Goal: Task Accomplishment & Management: Use online tool/utility

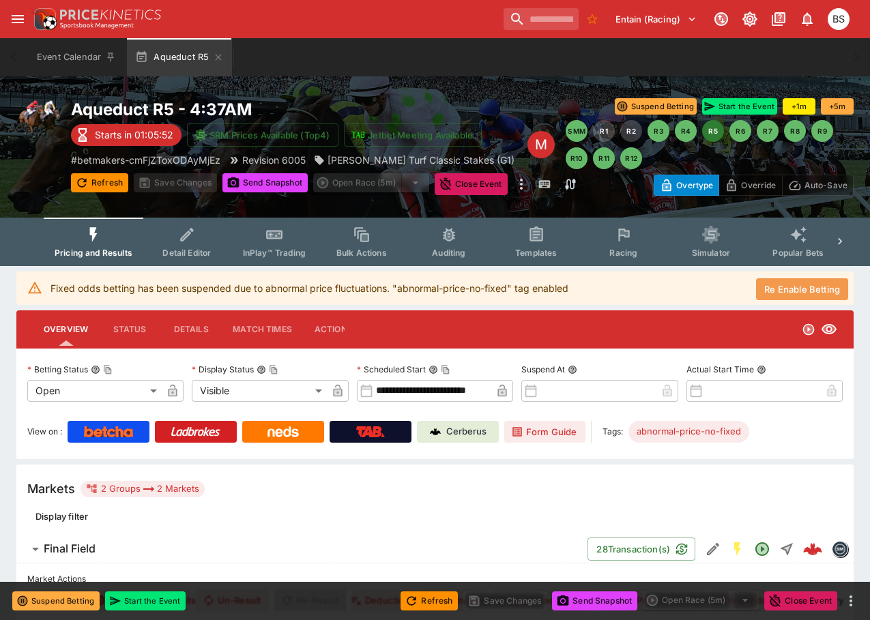
click at [786, 286] on button "Re Enable Betting" at bounding box center [802, 289] width 92 height 22
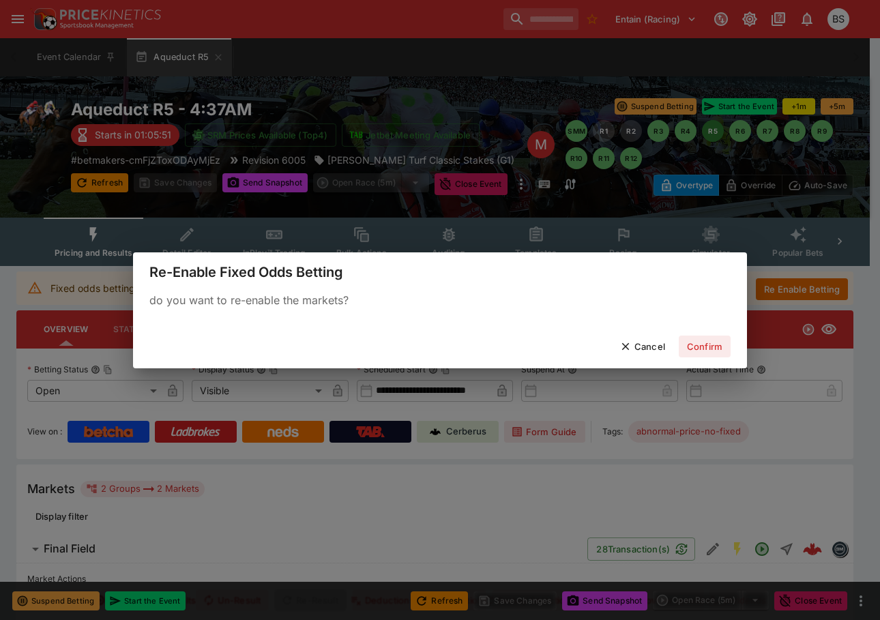
click at [705, 352] on button "Confirm" at bounding box center [705, 347] width 52 height 22
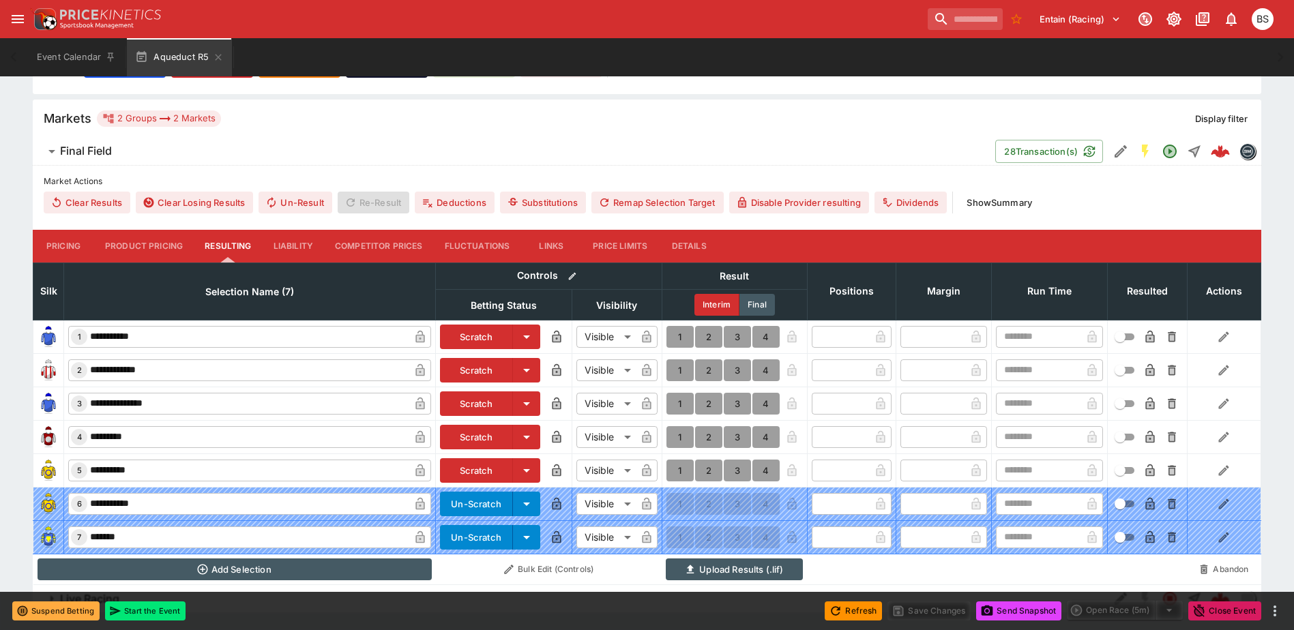
scroll to position [341, 0]
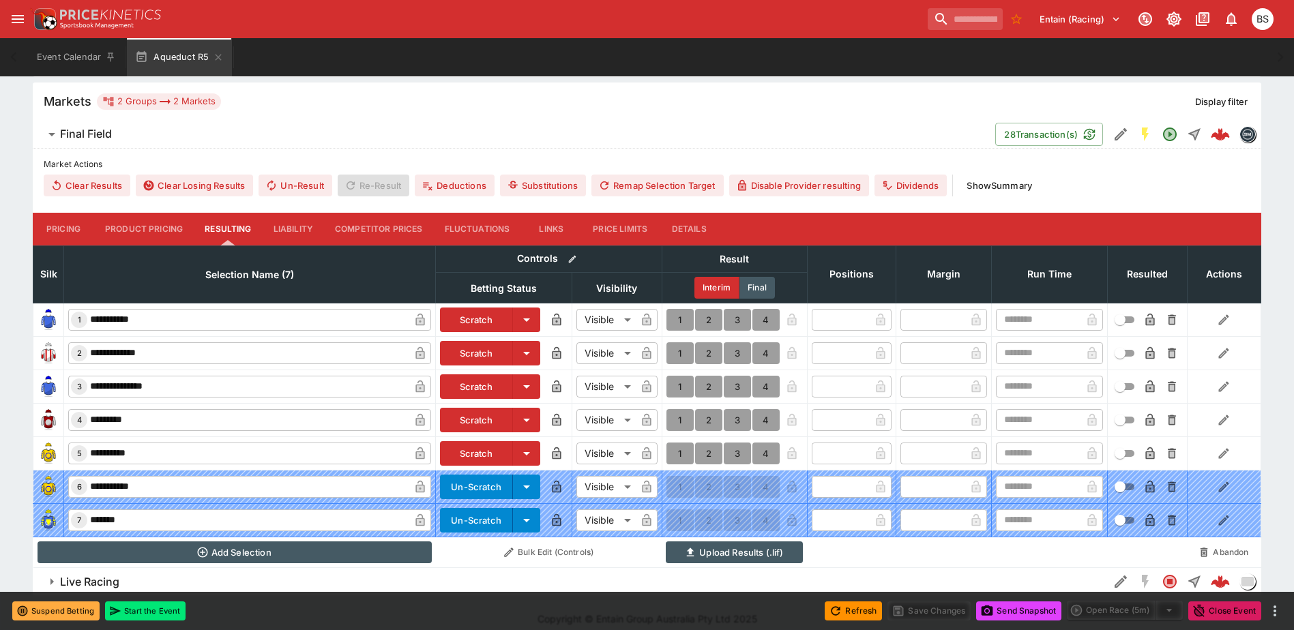
click at [65, 236] on button "Pricing" at bounding box center [63, 229] width 61 height 33
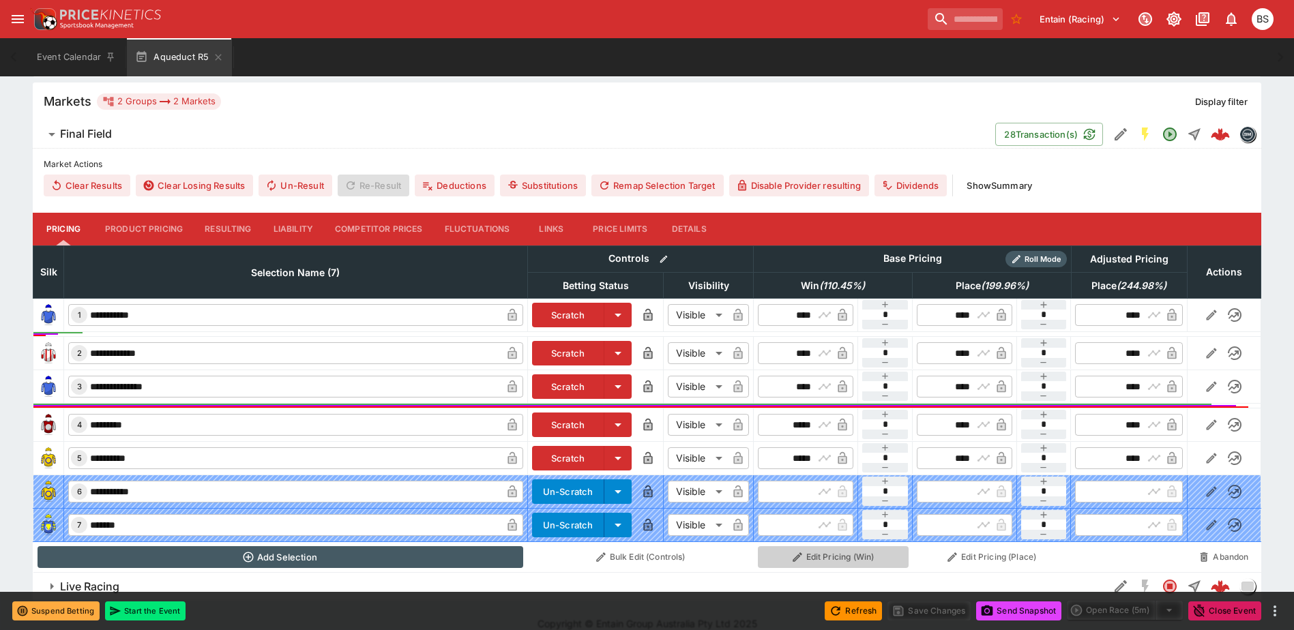
click at [842, 558] on button "Edit Pricing (Win)" at bounding box center [833, 557] width 151 height 22
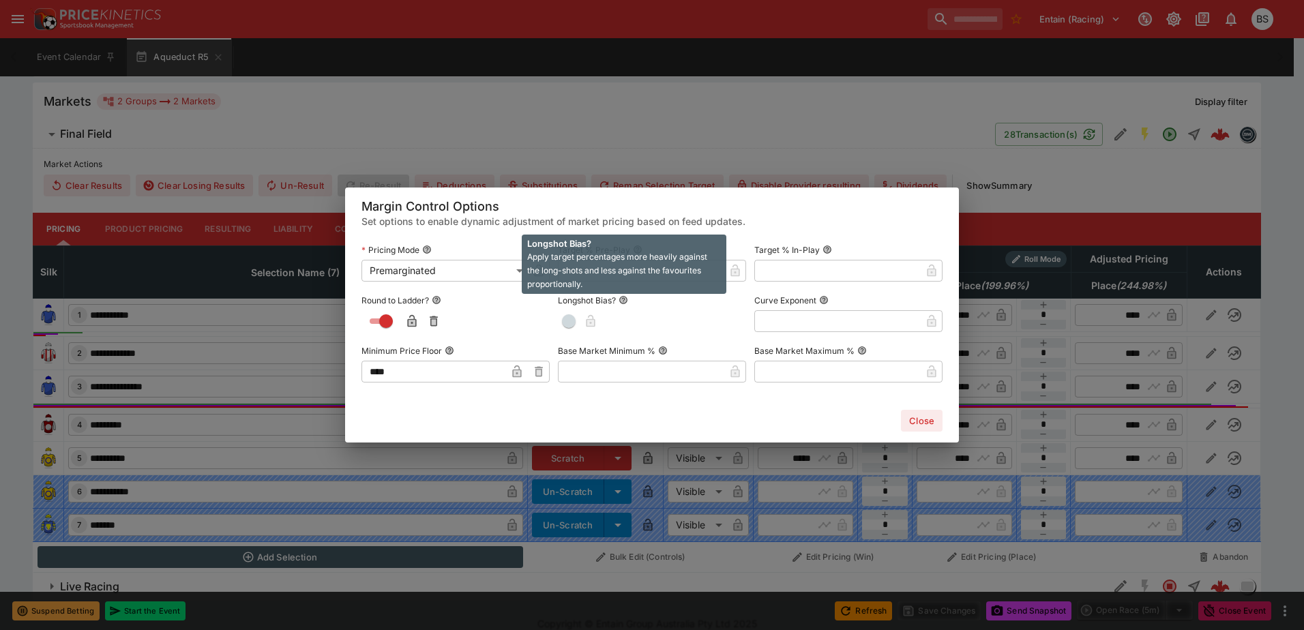
click at [616, 272] on span "Apply target percentages more heavily against the long-shots and less against t…" at bounding box center [617, 271] width 180 height 38
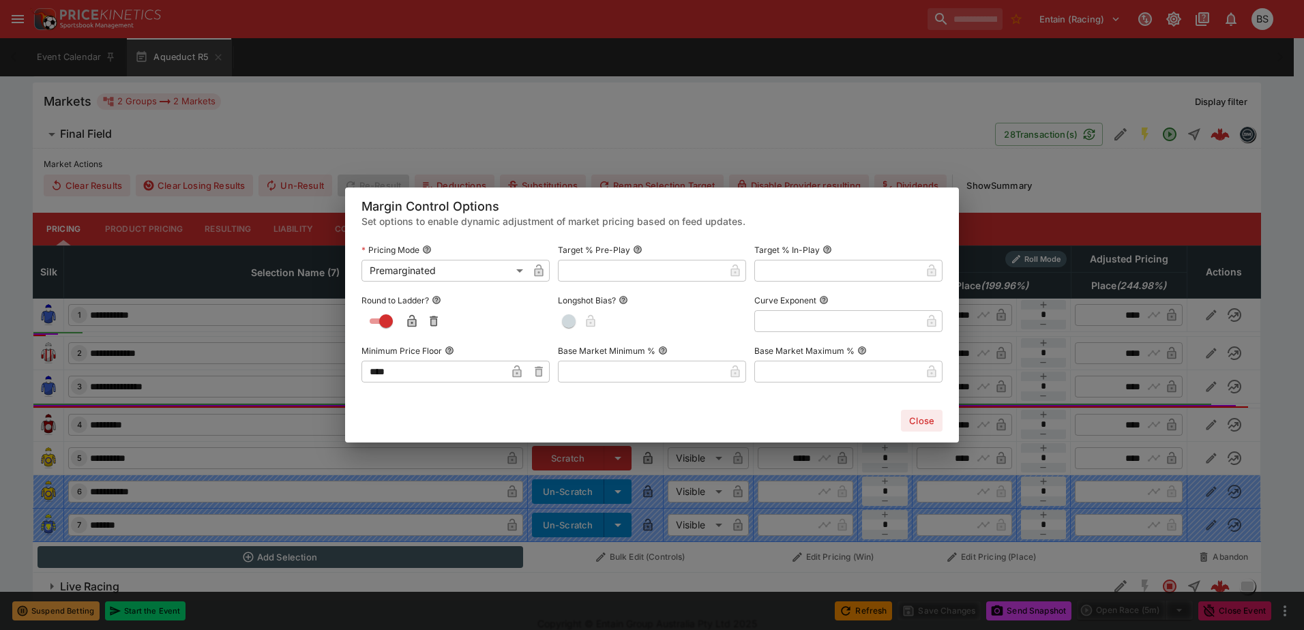
click at [582, 271] on input "text" at bounding box center [641, 271] width 166 height 22
type input "******"
click at [713, 276] on icon "button" at bounding box center [713, 271] width 9 height 12
click at [919, 421] on button "Close" at bounding box center [922, 421] width 42 height 22
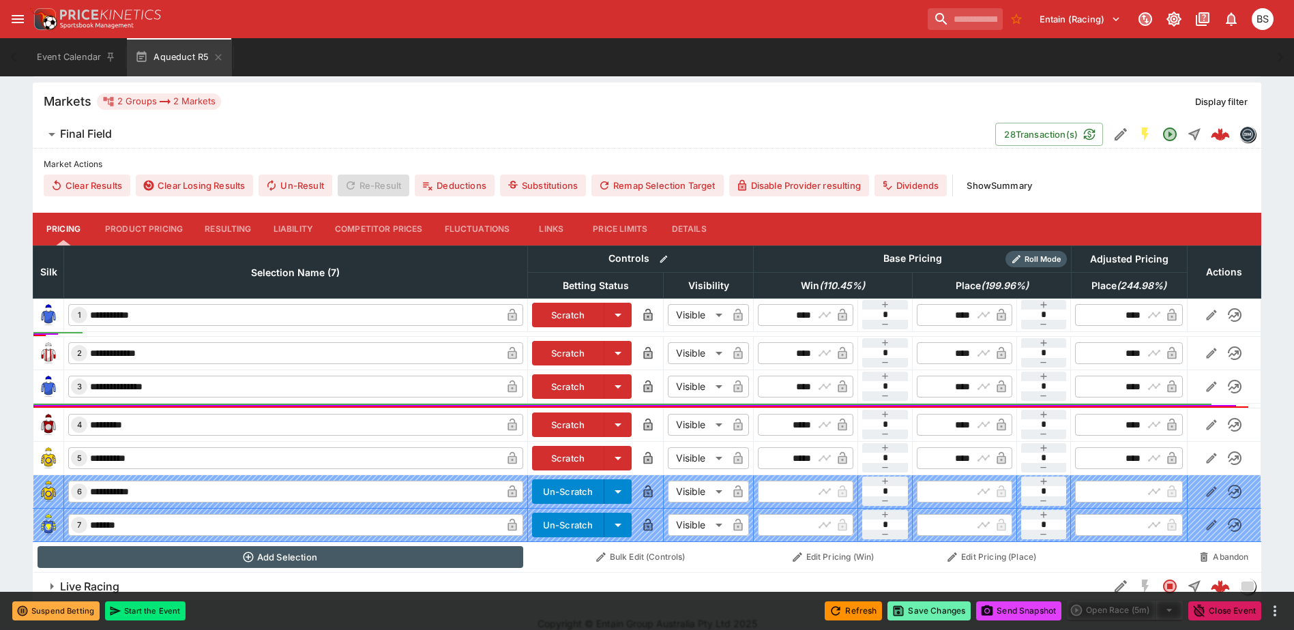
click at [932, 610] on button "Save Changes" at bounding box center [928, 611] width 83 height 19
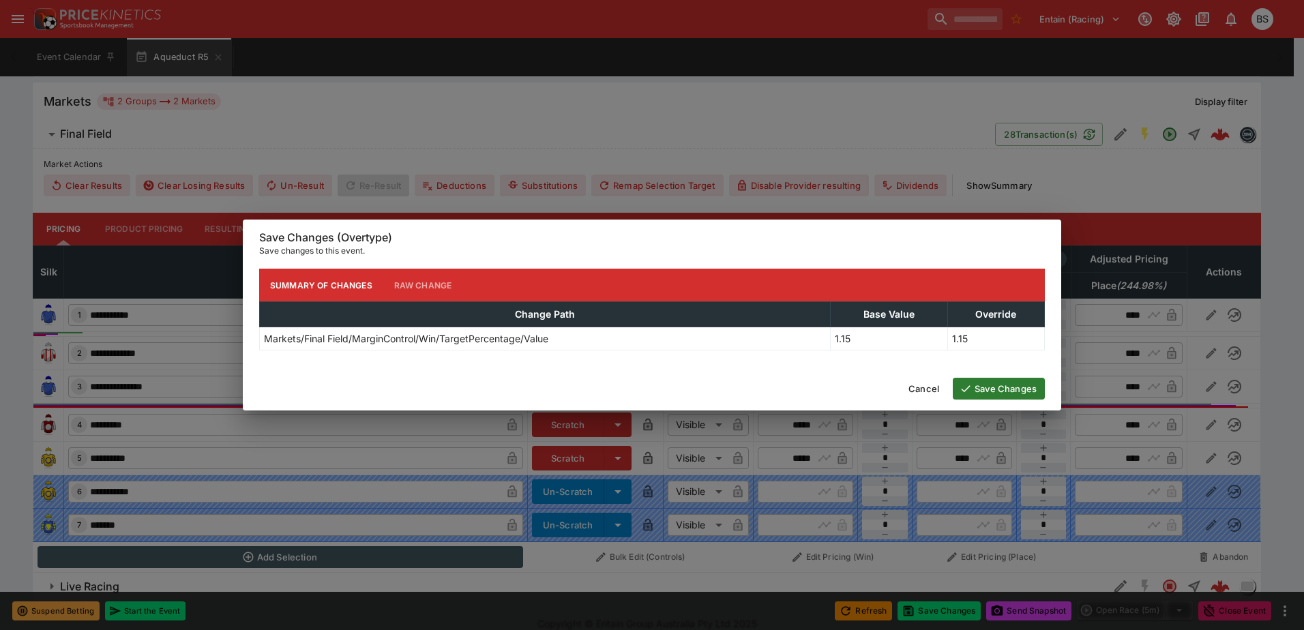
click at [993, 391] on button "Save Changes" at bounding box center [999, 389] width 92 height 22
